Goal: Find specific page/section: Find specific page/section

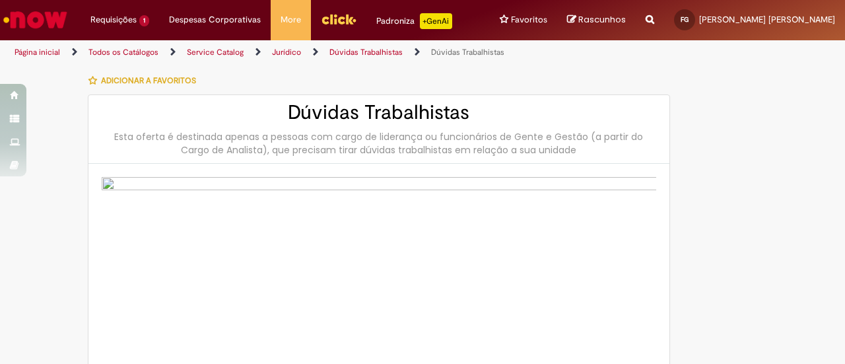
select select "**********"
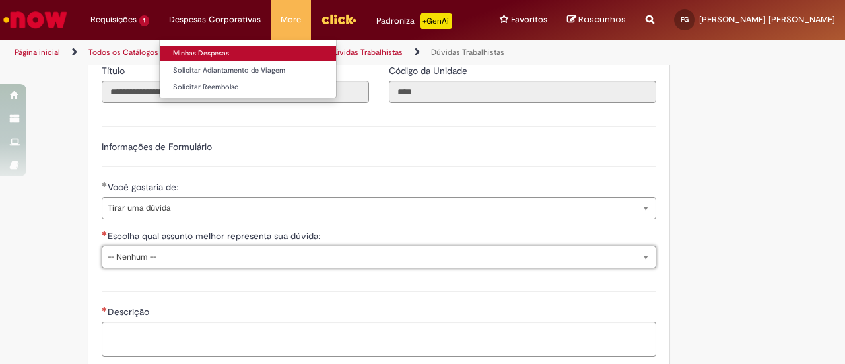
click at [204, 50] on link "Minhas Despesas" at bounding box center [248, 53] width 176 height 15
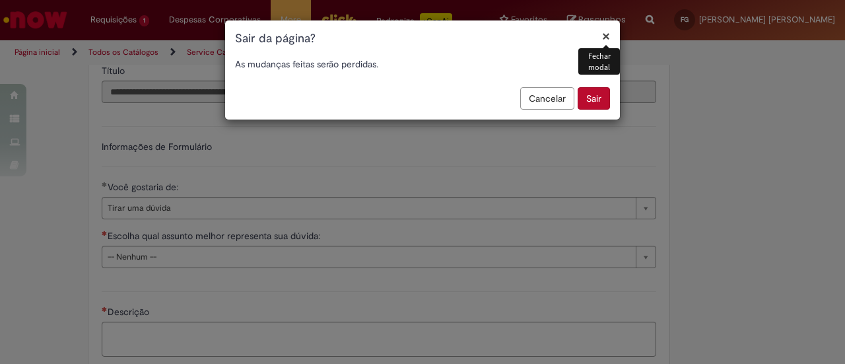
click at [607, 42] on button "×" at bounding box center [606, 36] width 8 height 14
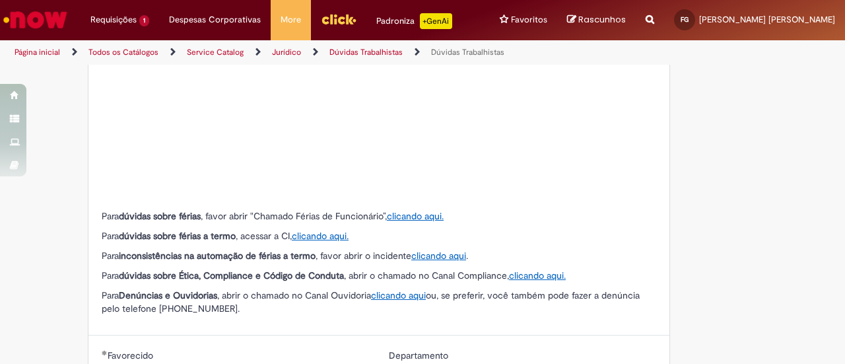
scroll to position [288, 0]
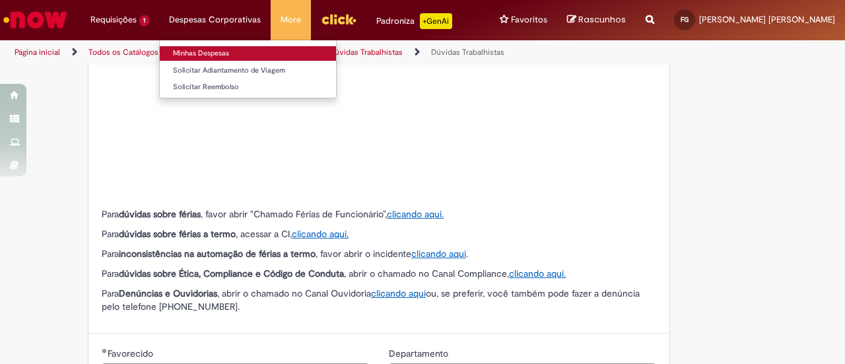
click at [211, 49] on link "Minhas Despesas" at bounding box center [248, 53] width 176 height 15
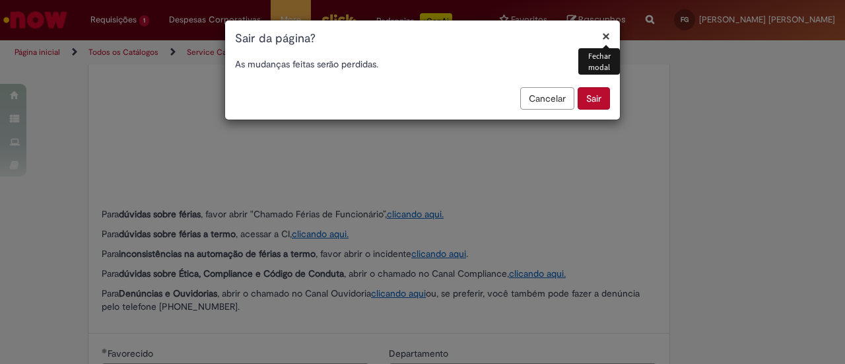
click at [594, 101] on button "Sair" at bounding box center [594, 98] width 32 height 22
